Goal: Task Accomplishment & Management: Manage account settings

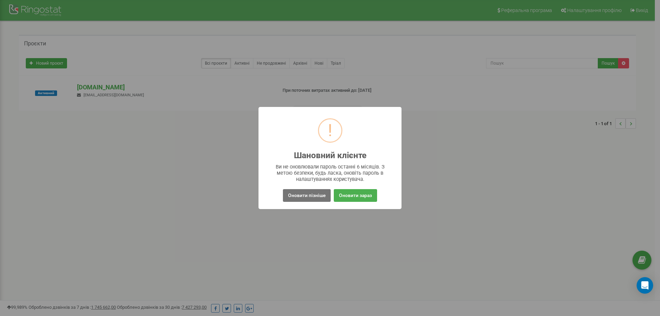
click at [293, 196] on button "Оновити пізніше" at bounding box center [307, 195] width 48 height 13
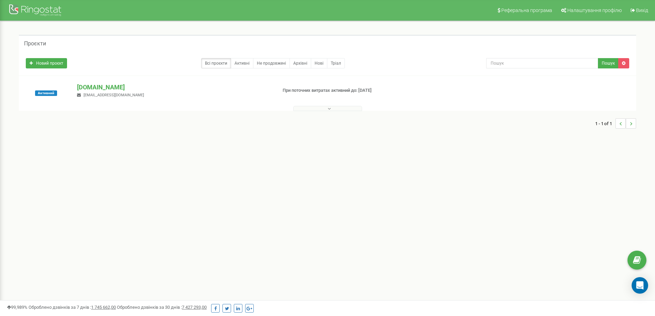
click at [326, 108] on button at bounding box center [327, 108] width 69 height 5
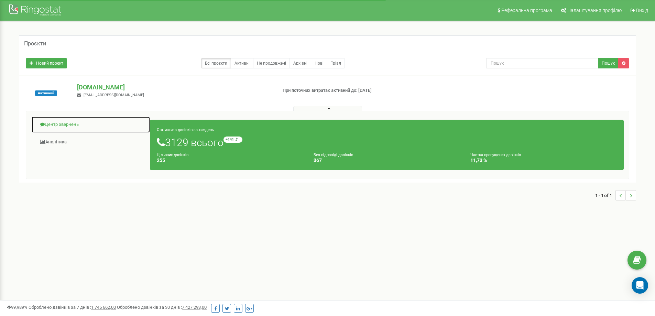
click at [61, 124] on link "Центр звернень" at bounding box center [90, 124] width 119 height 17
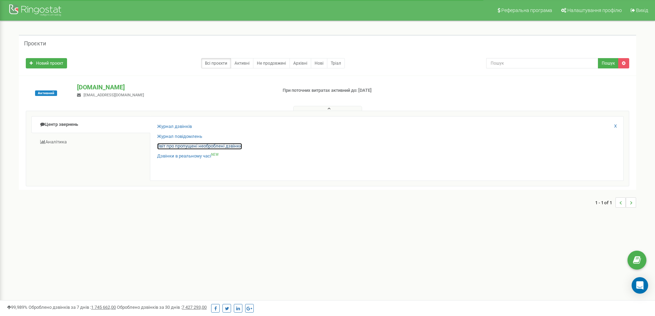
click at [202, 146] on link "Звіт про пропущені необроблені дзвінки" at bounding box center [199, 146] width 85 height 7
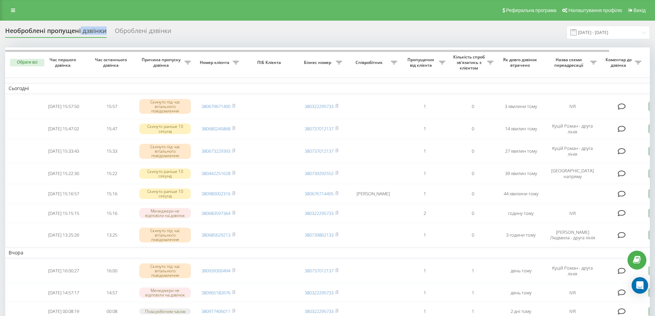
drag, startPoint x: 82, startPoint y: 37, endPoint x: 108, endPoint y: 39, distance: 26.6
click at [108, 39] on div "Необроблені пропущені дзвінки Оброблені дзвінки [DATE] - [DATE]" at bounding box center [327, 32] width 645 height 13
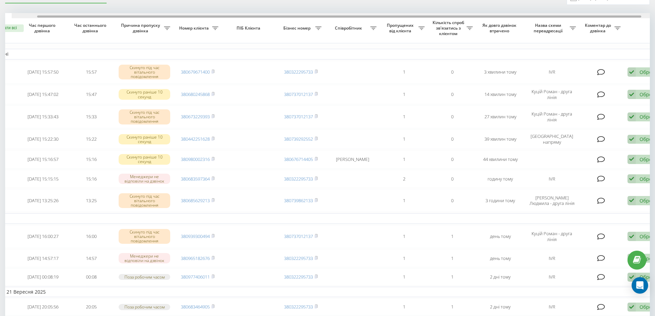
scroll to position [0, 27]
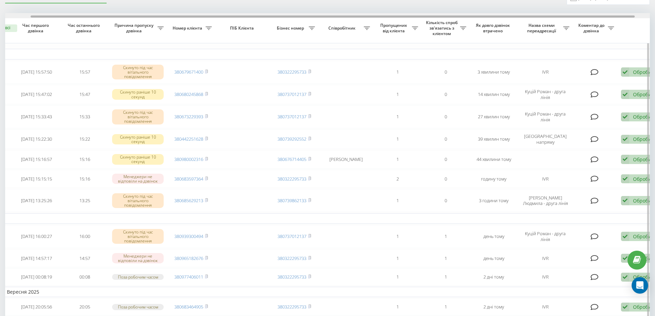
drag, startPoint x: 606, startPoint y: 18, endPoint x: 632, endPoint y: 16, distance: 25.9
click at [632, 16] on div at bounding box center [333, 16] width 604 height 2
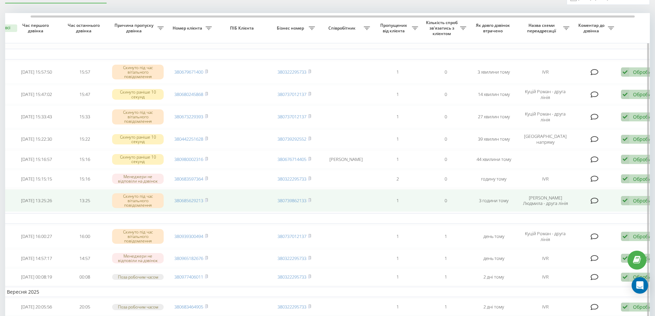
click at [637, 204] on div "Обробити" at bounding box center [645, 200] width 24 height 7
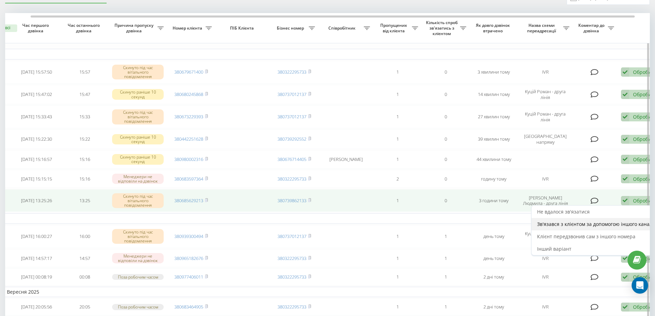
click at [582, 230] on div "Зв'язався з клієнтом за допомогою іншого каналу" at bounding box center [596, 224] width 129 height 12
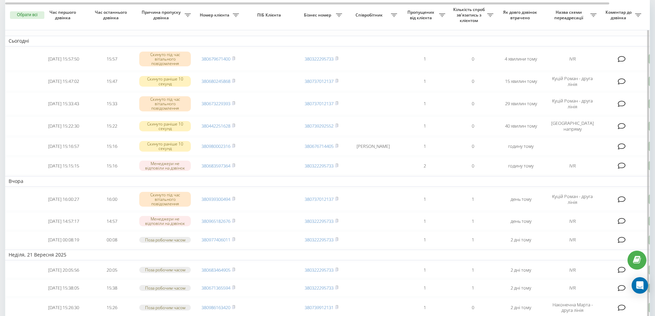
scroll to position [0, 0]
